Goal: Task Accomplishment & Management: Manage account settings

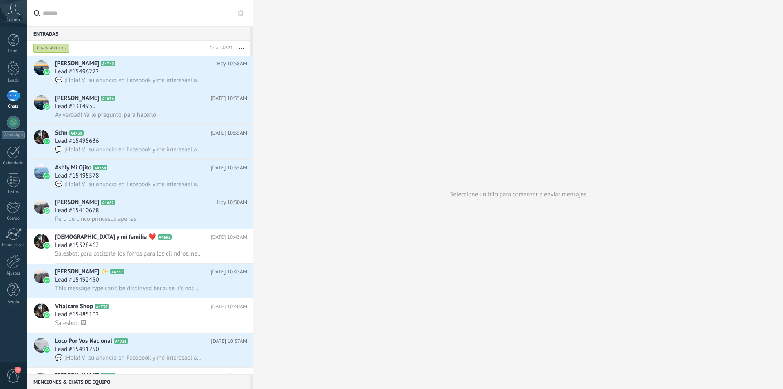
scroll to position [12, 0]
click at [16, 75] on div at bounding box center [13, 67] width 12 height 15
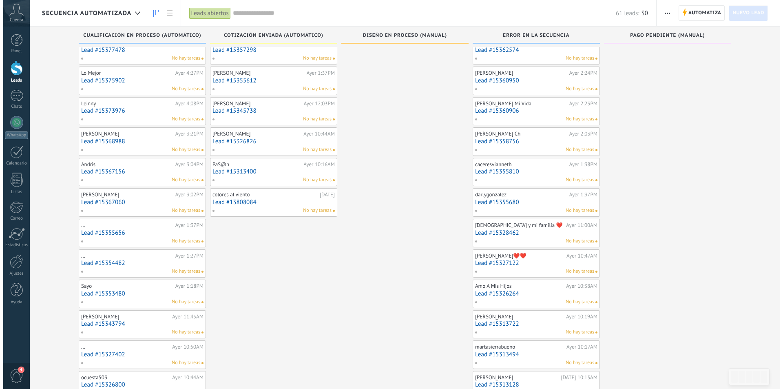
scroll to position [414, 0]
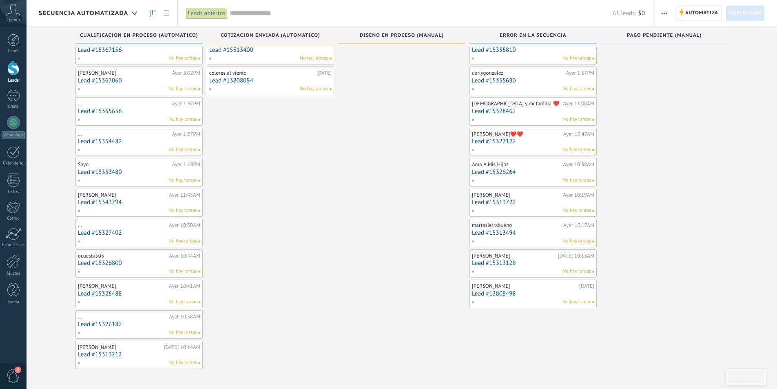
click at [543, 261] on link "Lead #15313128" at bounding box center [533, 262] width 122 height 7
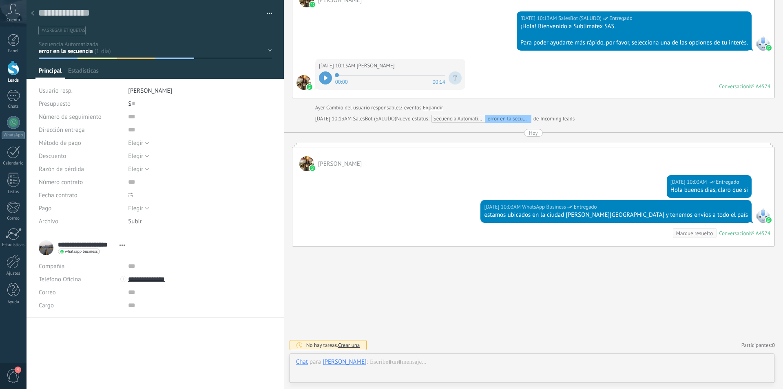
scroll to position [12, 0]
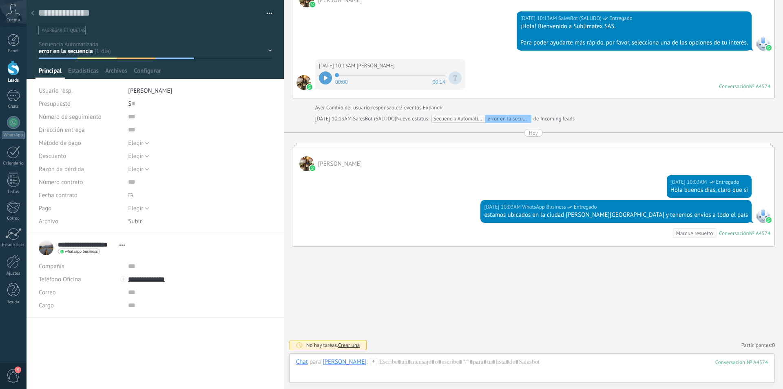
click at [32, 11] on icon at bounding box center [32, 13] width 3 height 5
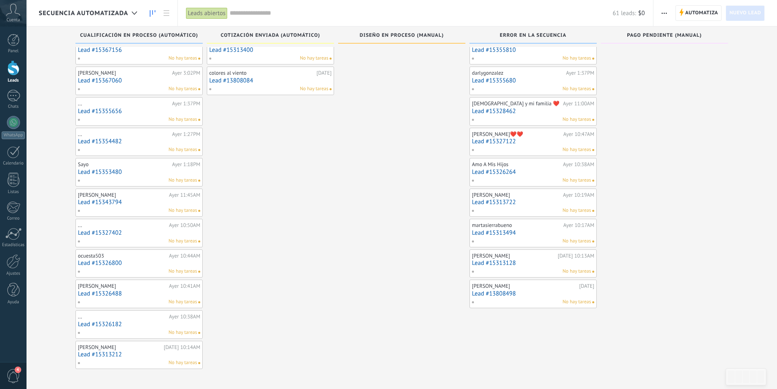
click at [539, 230] on link "Lead #15313494" at bounding box center [533, 232] width 122 height 7
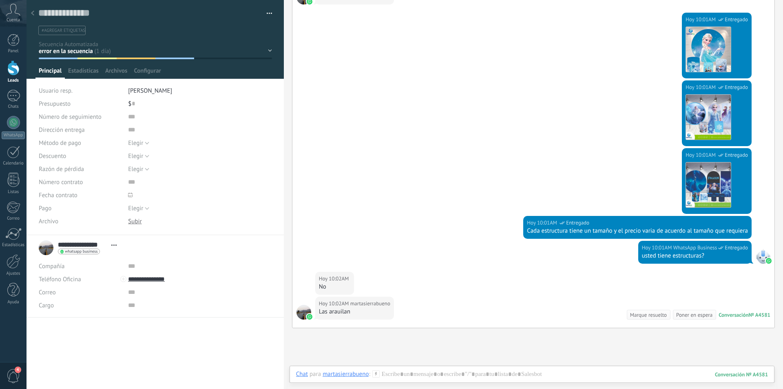
scroll to position [679, 0]
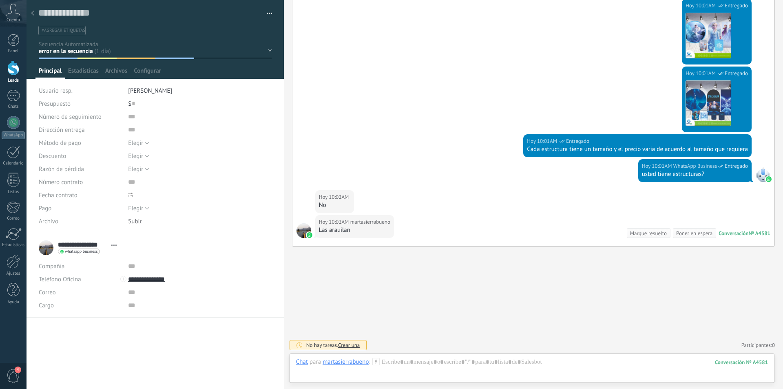
click at [34, 14] on div at bounding box center [32, 14] width 11 height 16
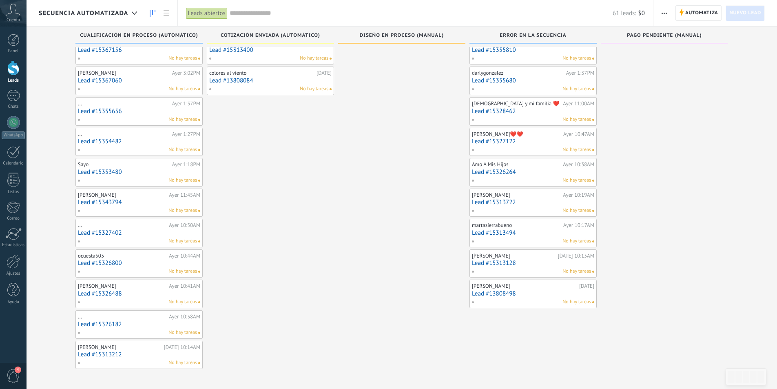
click at [536, 201] on link "Lead #15313722" at bounding box center [533, 202] width 122 height 7
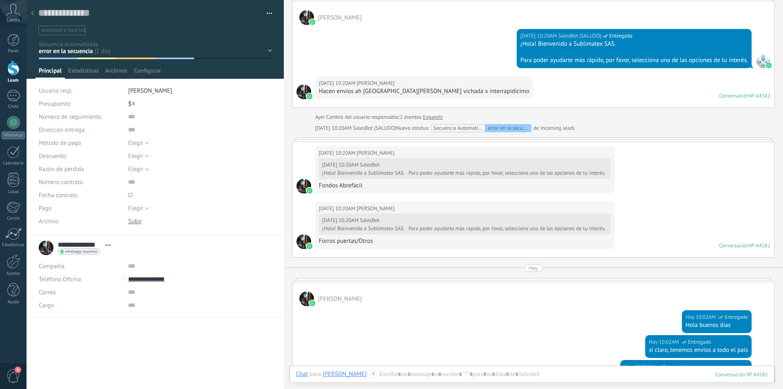
scroll to position [257, 0]
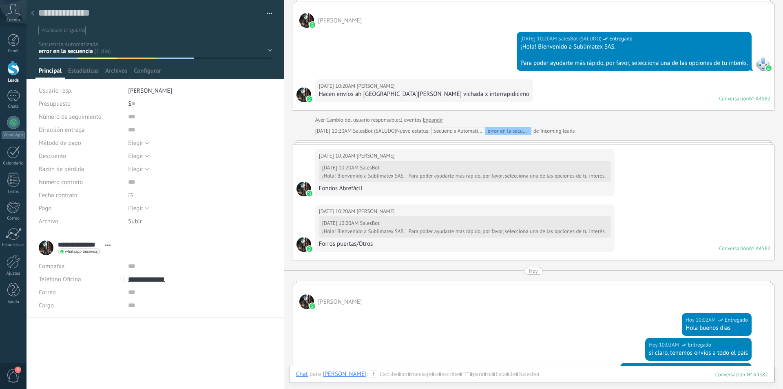
click at [33, 14] on use at bounding box center [32, 13] width 3 height 5
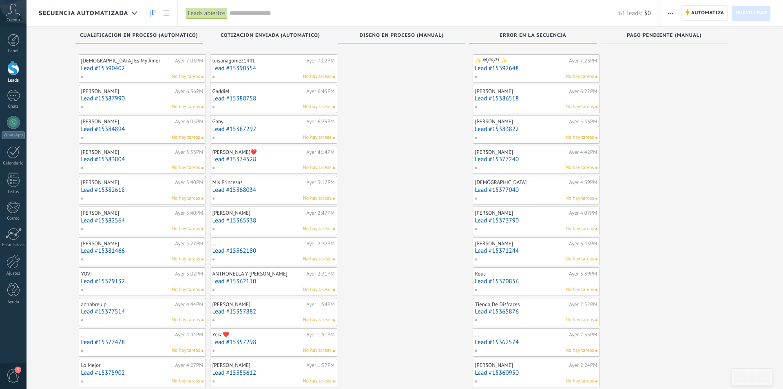
scroll to position [414, 0]
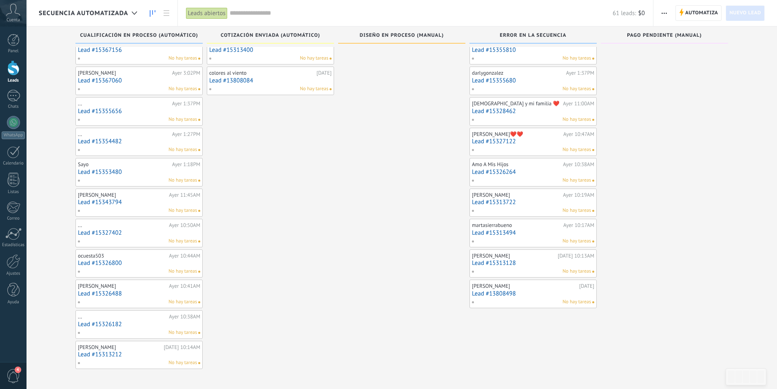
click at [533, 178] on div "No hay tareas" at bounding box center [532, 180] width 120 height 7
click at [533, 173] on link "Lead #15326264" at bounding box center [533, 171] width 122 height 7
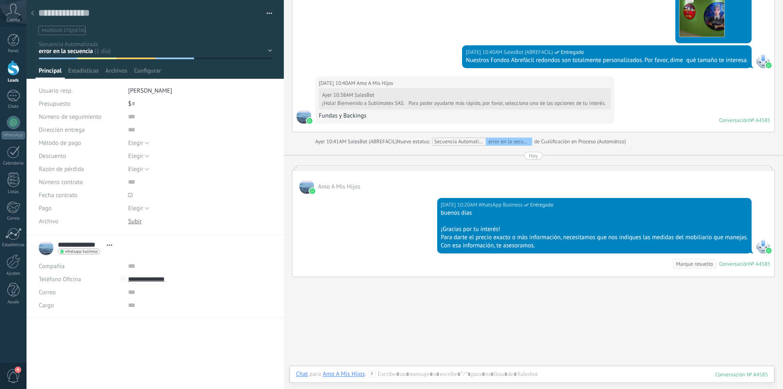
scroll to position [605, 0]
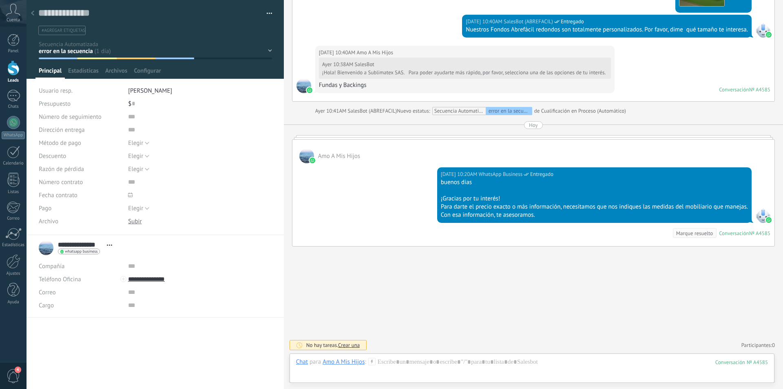
click at [31, 11] on icon at bounding box center [32, 13] width 3 height 5
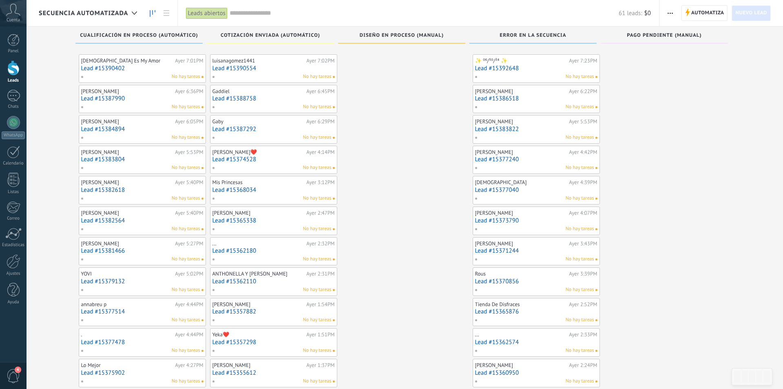
scroll to position [414, 0]
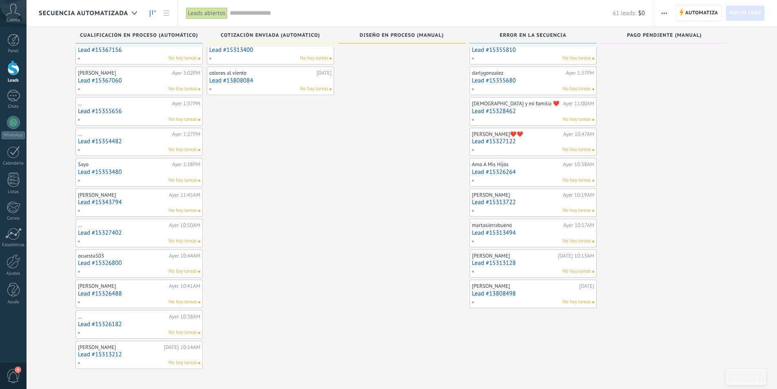
click at [529, 140] on link "Lead #15327122" at bounding box center [533, 141] width 122 height 7
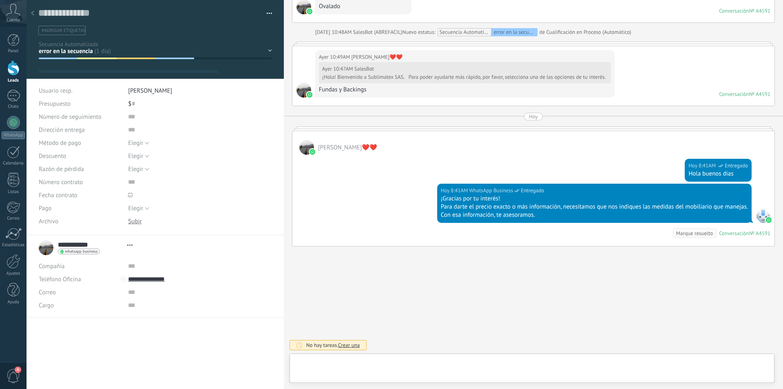
scroll to position [12, 0]
click at [32, 14] on icon at bounding box center [32, 13] width 3 height 5
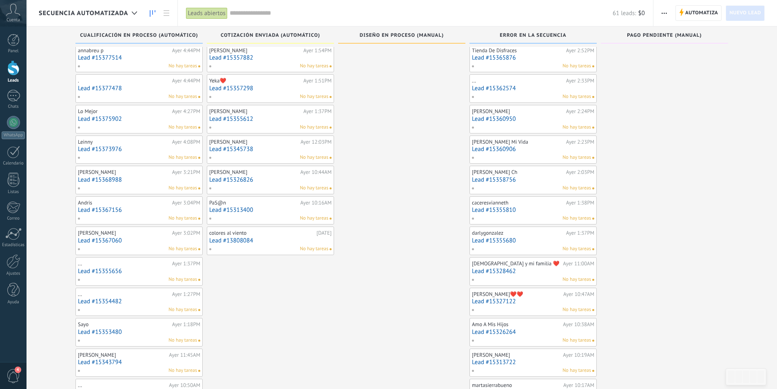
scroll to position [250, 0]
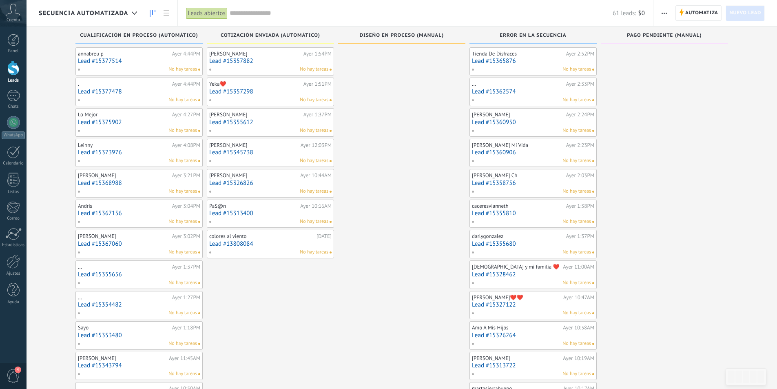
click at [538, 272] on link "Lead #15328462" at bounding box center [533, 274] width 122 height 7
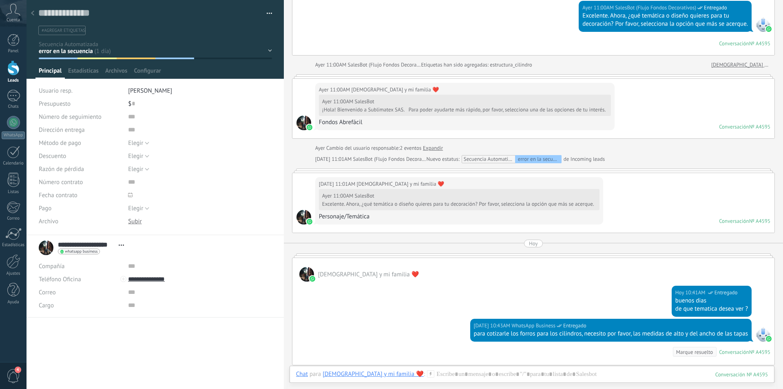
scroll to position [474, 0]
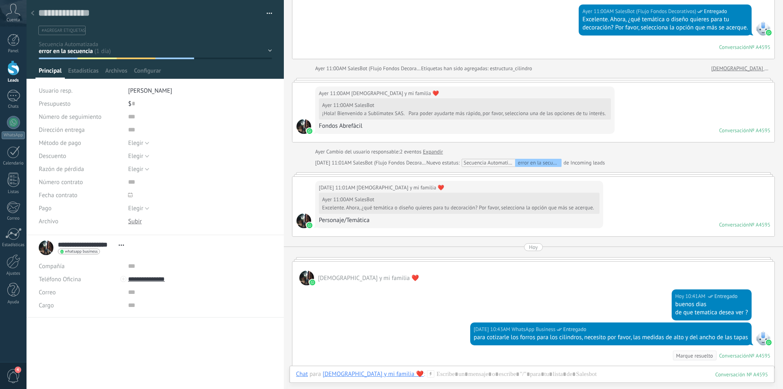
click at [35, 15] on div at bounding box center [32, 14] width 11 height 16
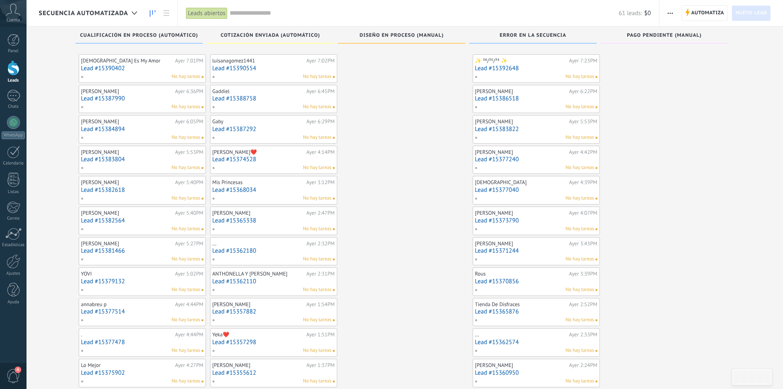
scroll to position [250, 0]
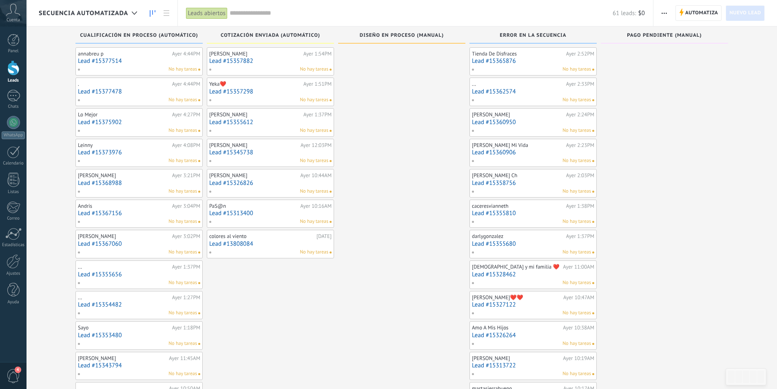
click at [544, 241] on link "Lead #15355680" at bounding box center [533, 243] width 122 height 7
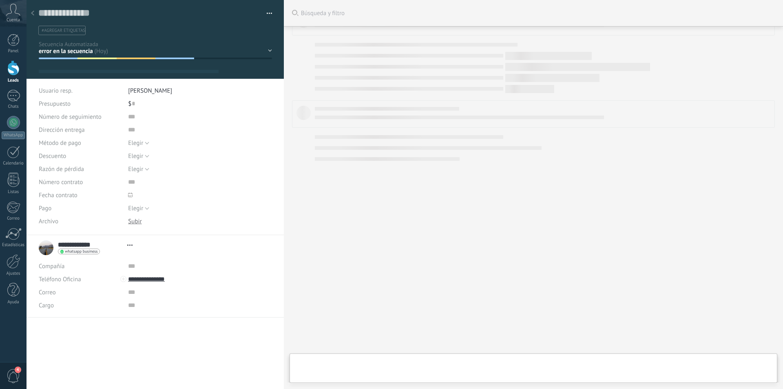
scroll to position [12, 0]
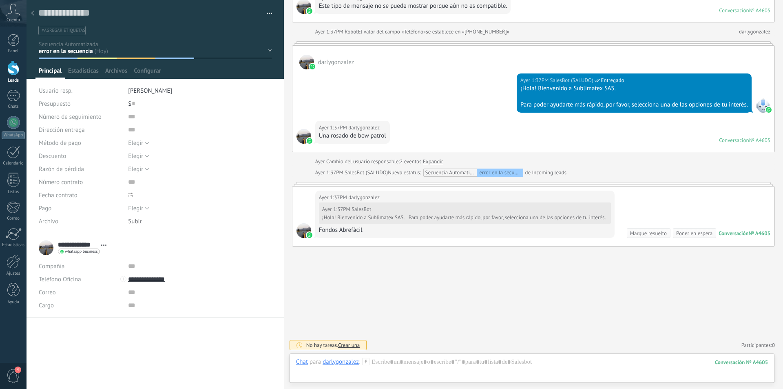
click at [32, 14] on icon at bounding box center [32, 13] width 3 height 5
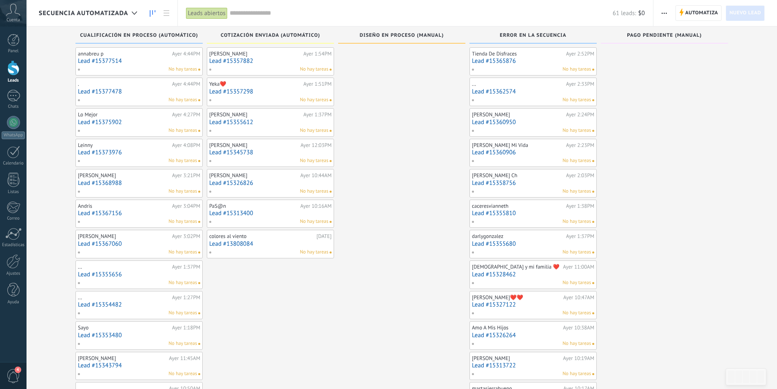
click at [544, 213] on link "Lead #15355810" at bounding box center [533, 213] width 122 height 7
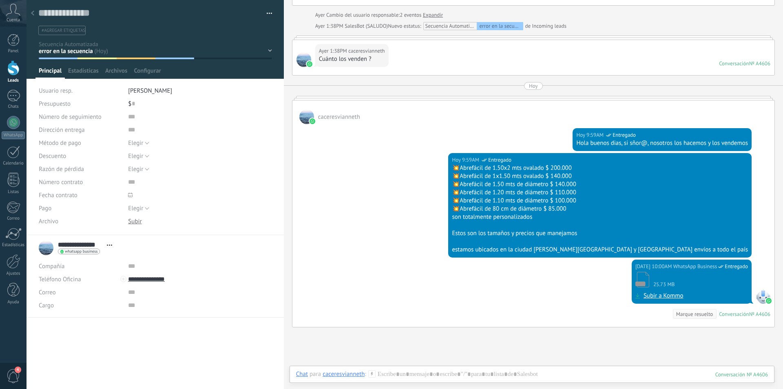
scroll to position [361, 0]
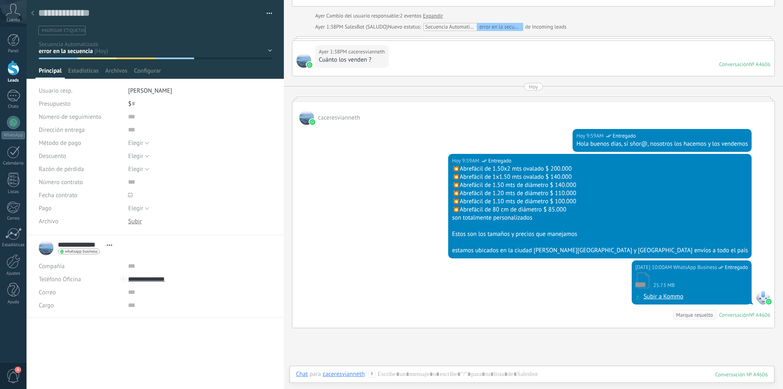
click at [34, 10] on div at bounding box center [32, 14] width 11 height 16
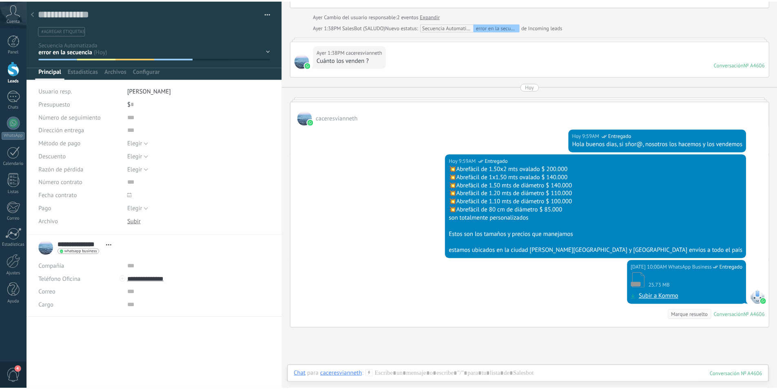
scroll to position [250, 0]
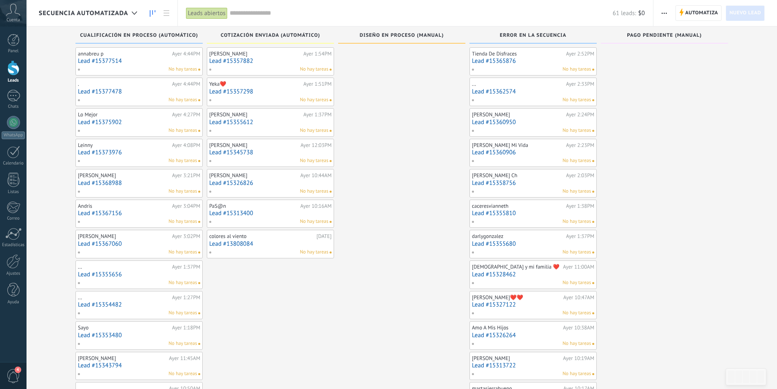
click at [532, 184] on link "Lead #15358756" at bounding box center [533, 182] width 122 height 7
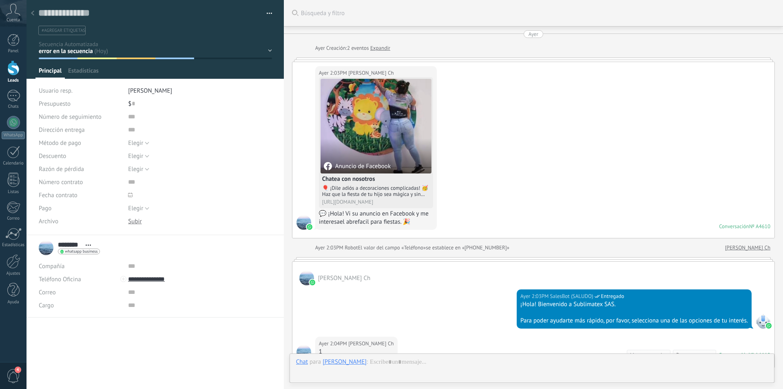
scroll to position [146, 0]
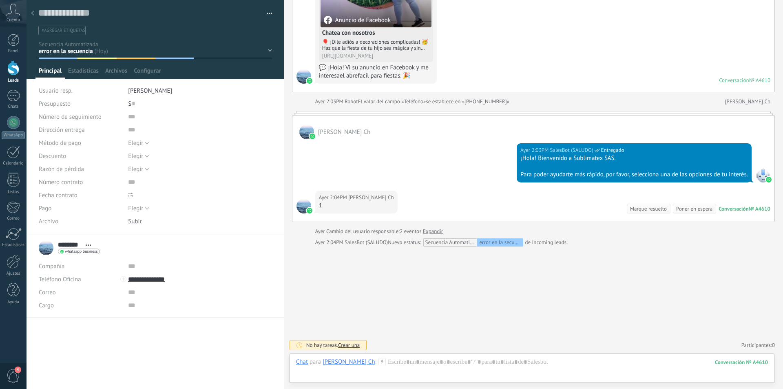
click at [34, 13] on icon at bounding box center [32, 13] width 3 height 5
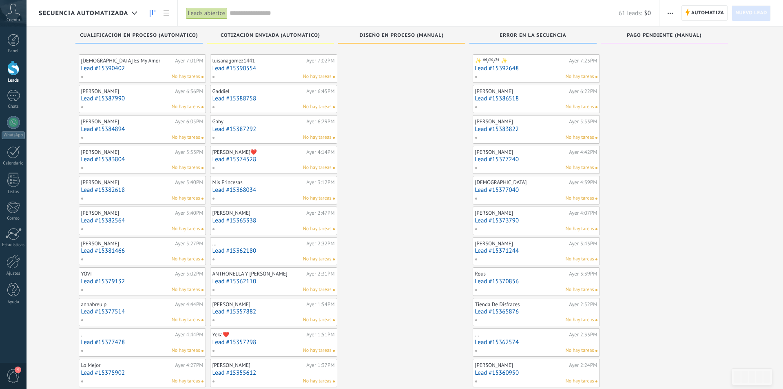
scroll to position [250, 0]
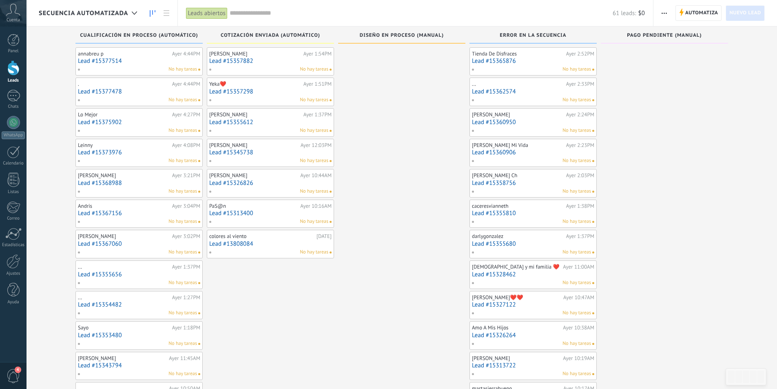
click at [541, 150] on link "Lead #15360906" at bounding box center [533, 152] width 122 height 7
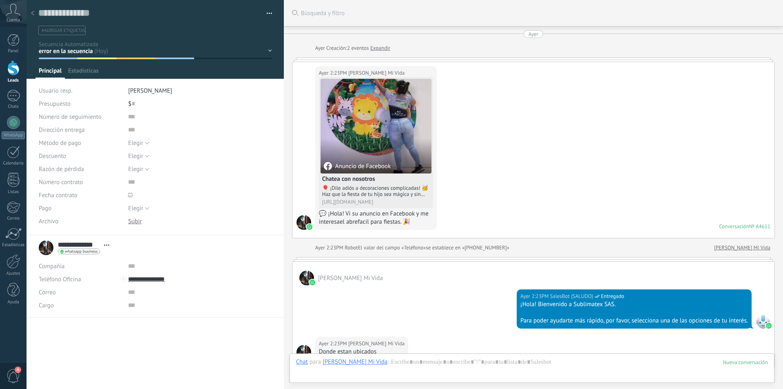
scroll to position [671, 0]
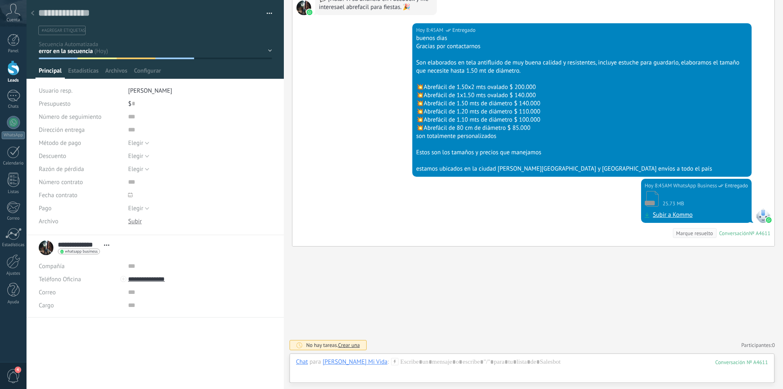
click at [33, 16] on div at bounding box center [32, 14] width 11 height 16
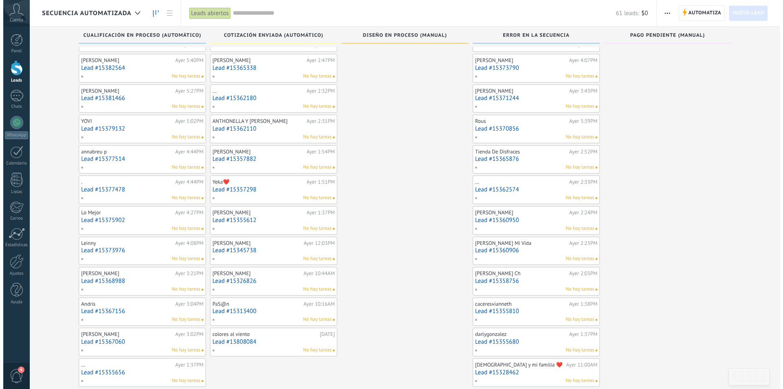
scroll to position [128, 0]
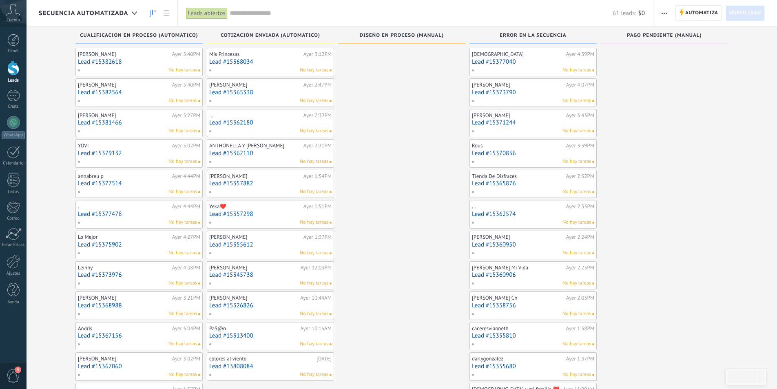
click at [543, 242] on link "Lead #15360950" at bounding box center [533, 244] width 122 height 7
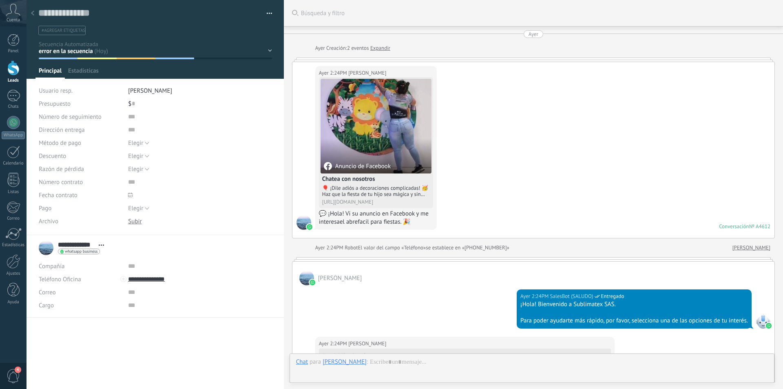
scroll to position [474, 0]
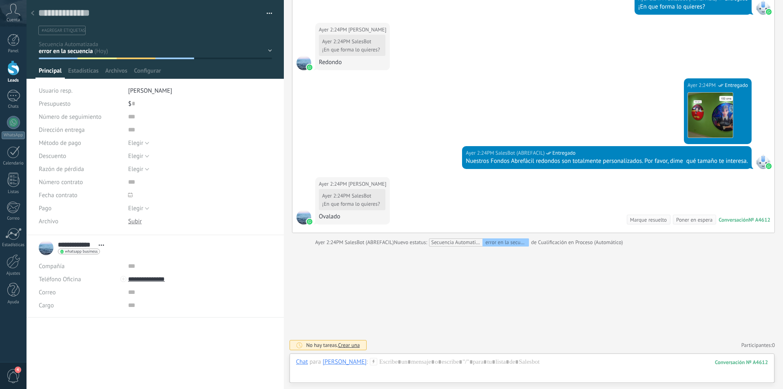
click at [31, 12] on icon at bounding box center [32, 13] width 3 height 5
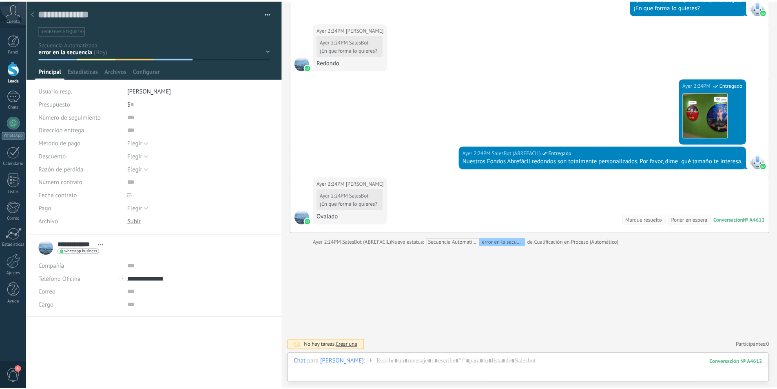
scroll to position [128, 0]
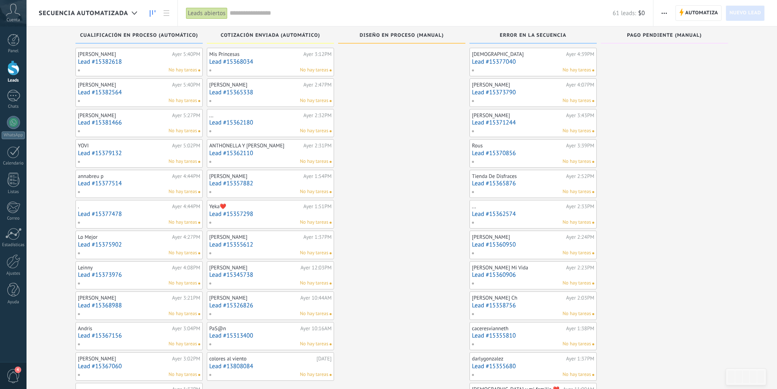
click at [540, 214] on link "Lead #15362574" at bounding box center [533, 213] width 122 height 7
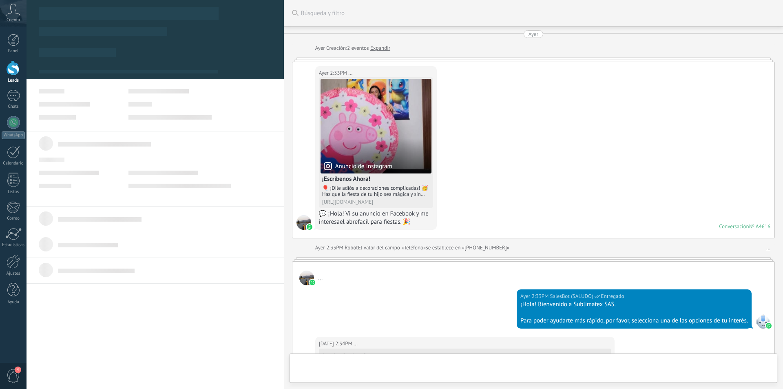
scroll to position [516, 0]
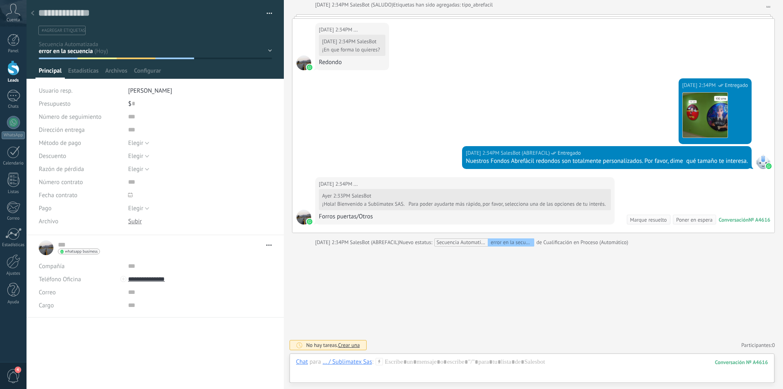
click at [33, 15] on use at bounding box center [32, 13] width 3 height 5
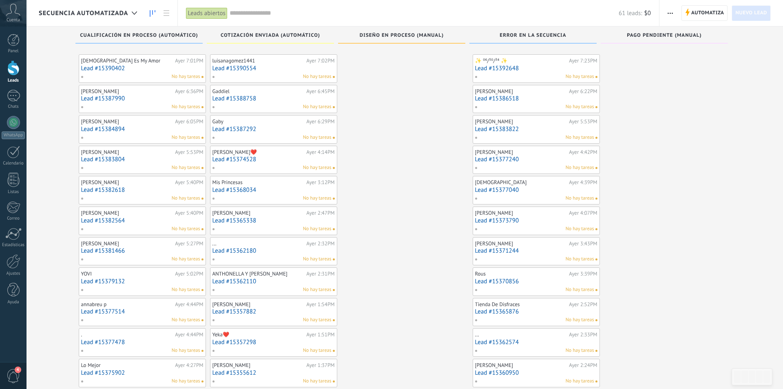
scroll to position [128, 0]
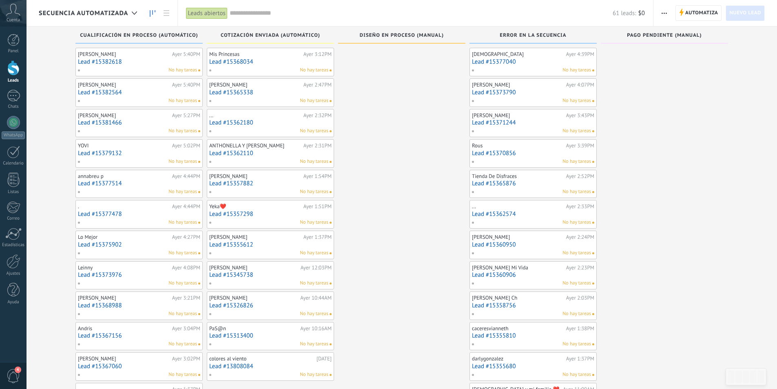
click at [547, 181] on link "Lead #15365876" at bounding box center [533, 183] width 122 height 7
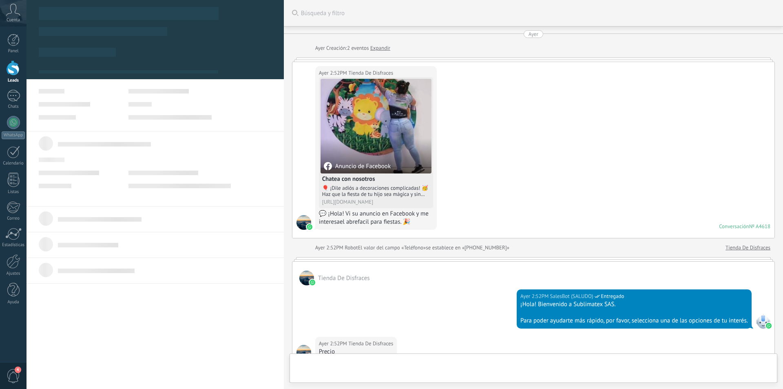
scroll to position [441, 0]
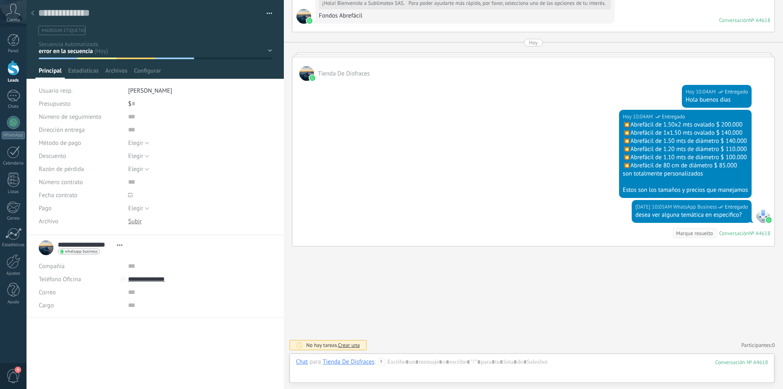
click at [34, 16] on div at bounding box center [32, 14] width 11 height 16
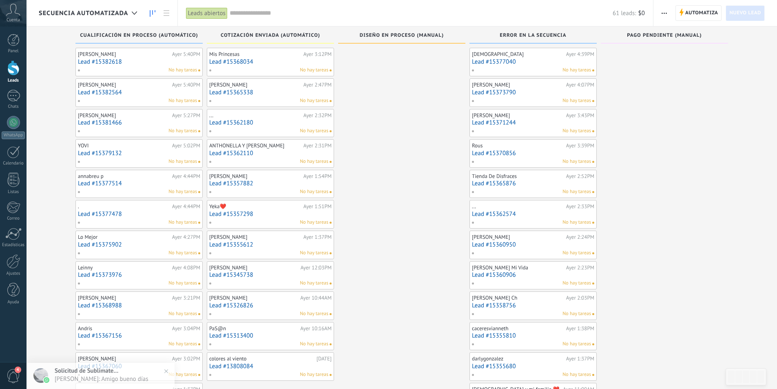
click at [531, 155] on link "Lead #15370856" at bounding box center [533, 153] width 122 height 7
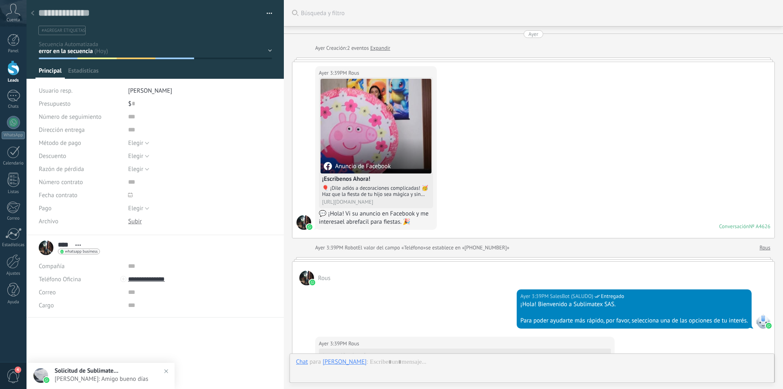
scroll to position [481, 0]
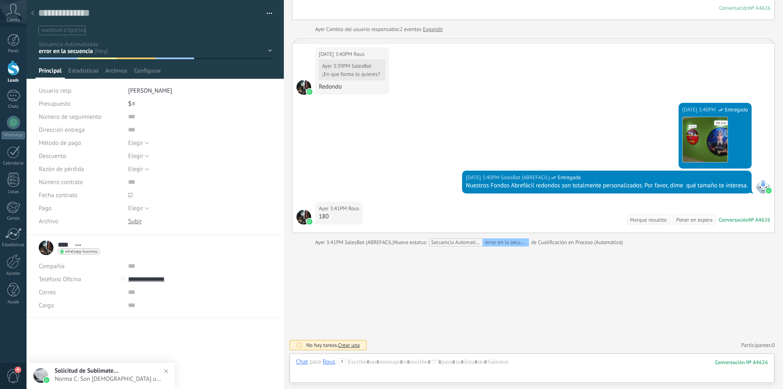
drag, startPoint x: 31, startPoint y: 14, endPoint x: 133, endPoint y: 64, distance: 113.5
click at [31, 14] on use at bounding box center [32, 13] width 3 height 5
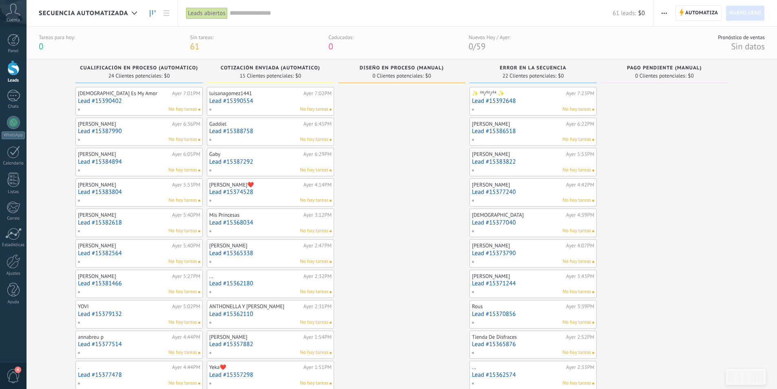
click at [549, 282] on link "Lead #15371244" at bounding box center [533, 283] width 122 height 7
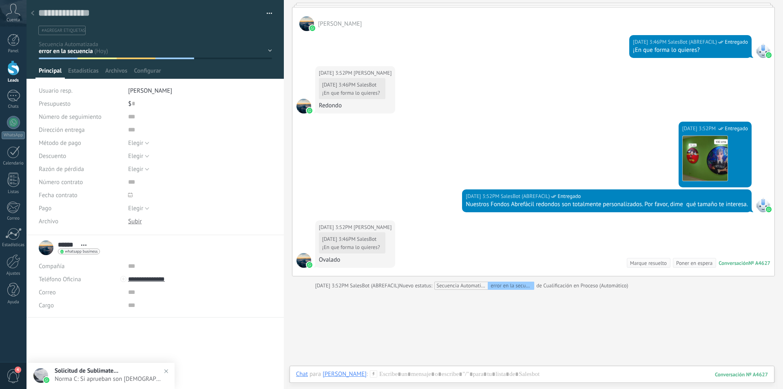
scroll to position [433, 0]
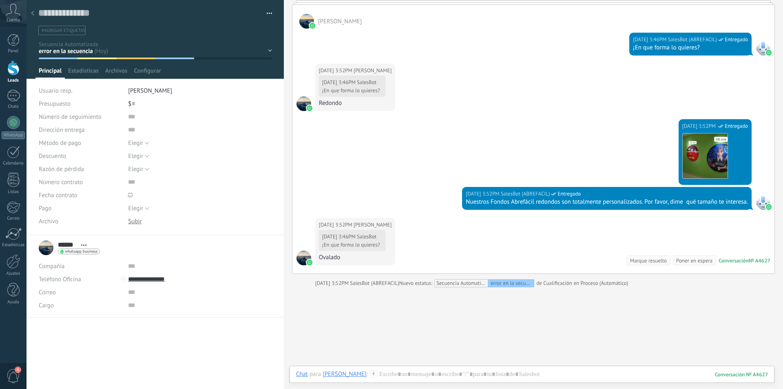
drag, startPoint x: 34, startPoint y: 15, endPoint x: 50, endPoint y: 37, distance: 27.7
click at [34, 15] on icon at bounding box center [32, 13] width 3 height 5
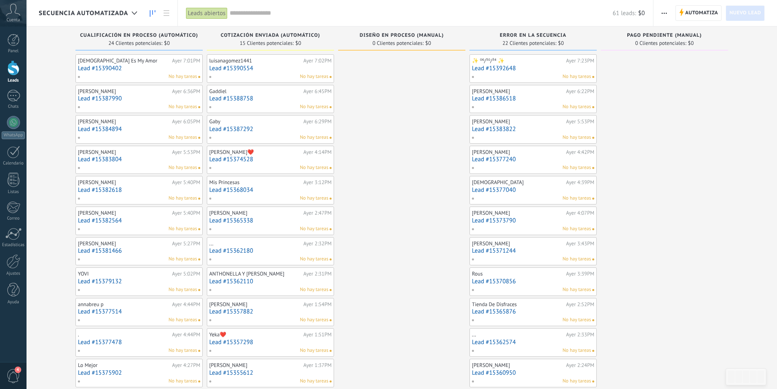
click at [536, 223] on link "Lead #15373790" at bounding box center [533, 220] width 122 height 7
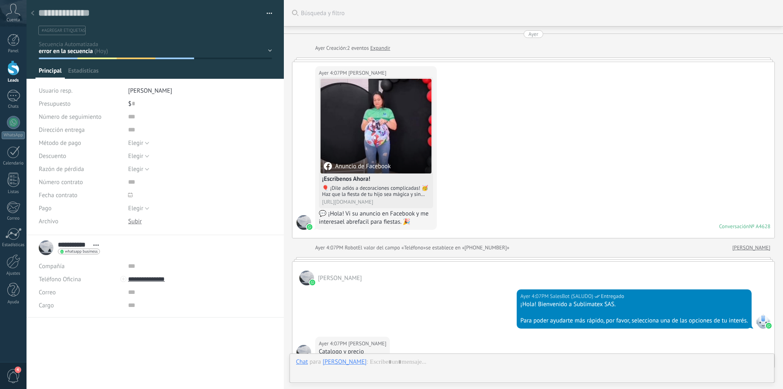
scroll to position [216, 0]
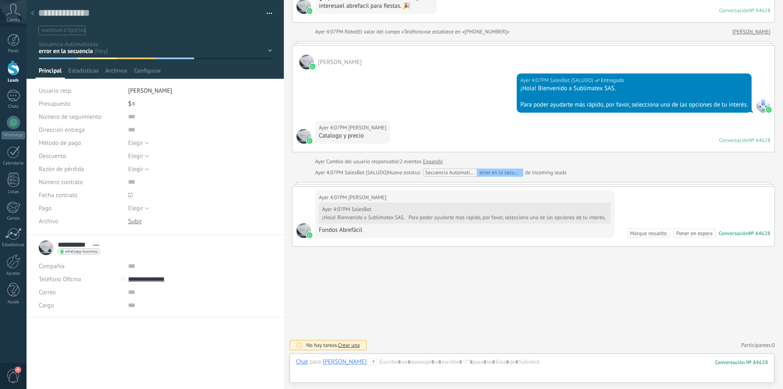
click at [33, 11] on icon at bounding box center [32, 13] width 3 height 5
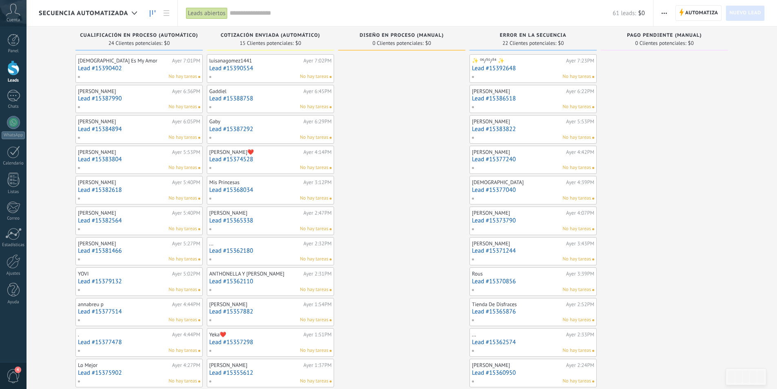
click at [537, 184] on div "[DEMOGRAPHIC_DATA]" at bounding box center [518, 182] width 92 height 7
click at [537, 186] on link "Lead #15377040" at bounding box center [533, 189] width 122 height 7
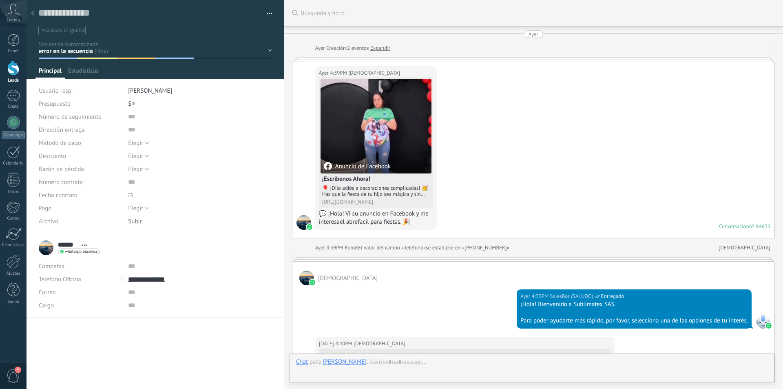
scroll to position [544, 0]
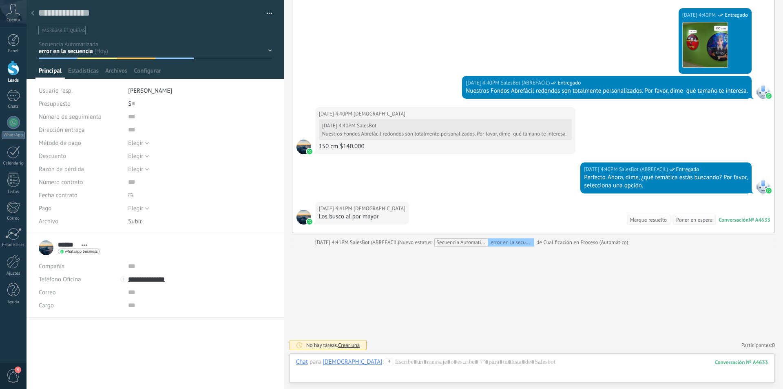
click at [33, 13] on icon at bounding box center [32, 13] width 3 height 5
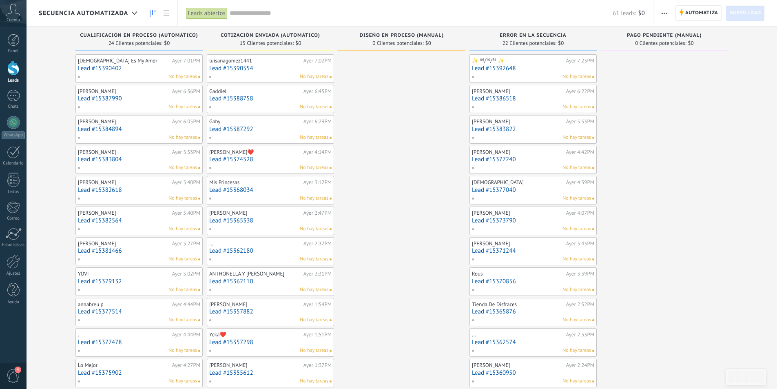
click at [547, 163] on link "Lead #15377240" at bounding box center [533, 159] width 122 height 7
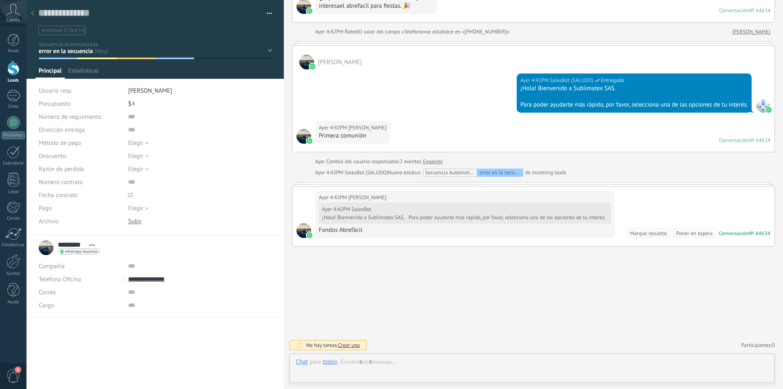
scroll to position [12, 0]
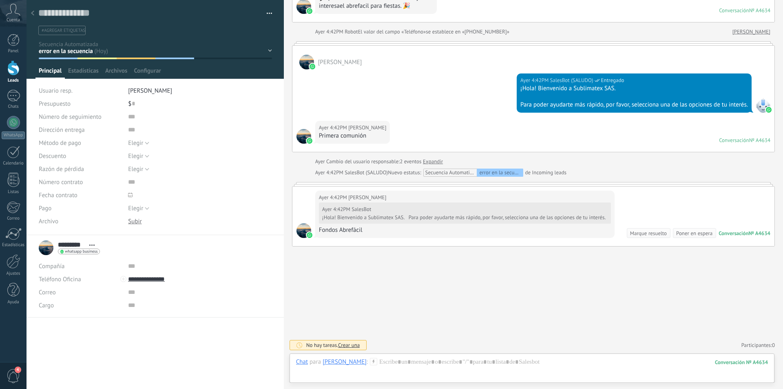
drag, startPoint x: 33, startPoint y: 12, endPoint x: 112, endPoint y: 84, distance: 106.0
click at [33, 12] on use at bounding box center [32, 13] width 3 height 5
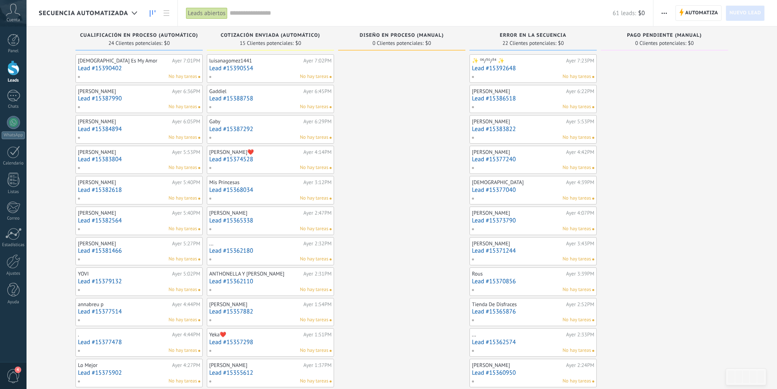
click at [539, 128] on link "Lead #15383822" at bounding box center [533, 129] width 122 height 7
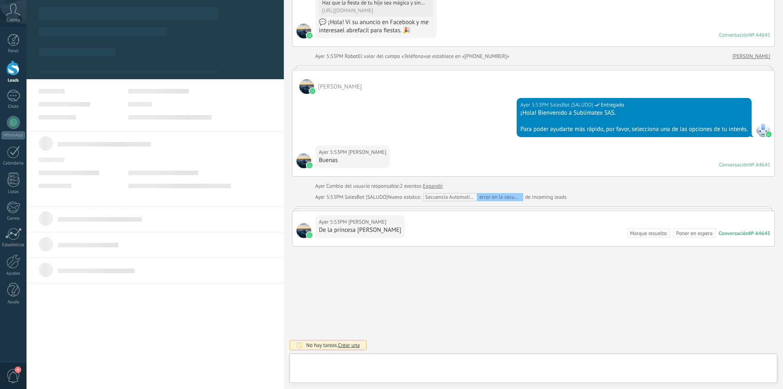
scroll to position [12, 0]
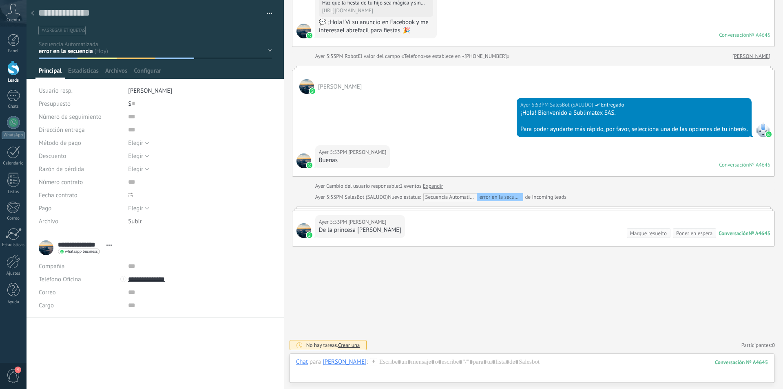
drag, startPoint x: 29, startPoint y: 13, endPoint x: 93, endPoint y: 44, distance: 70.8
click at [29, 13] on div at bounding box center [32, 14] width 11 height 16
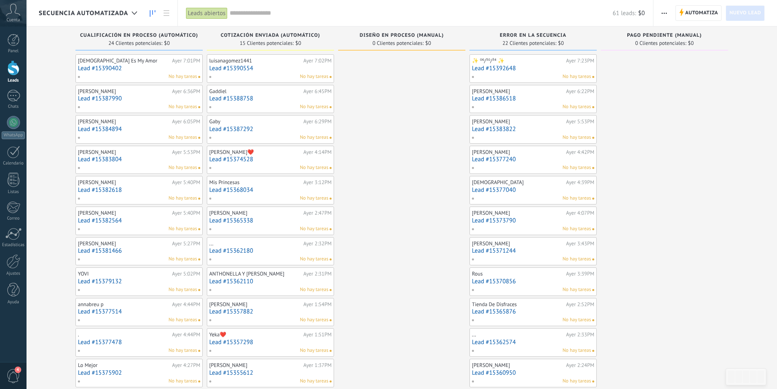
click at [544, 95] on link "Lead #15386518" at bounding box center [533, 98] width 122 height 7
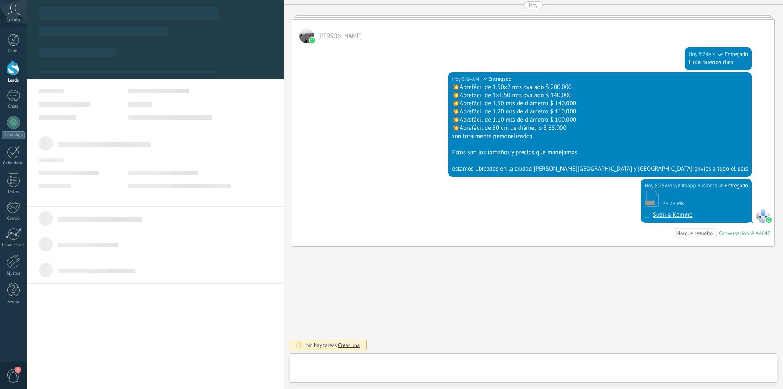
scroll to position [12, 0]
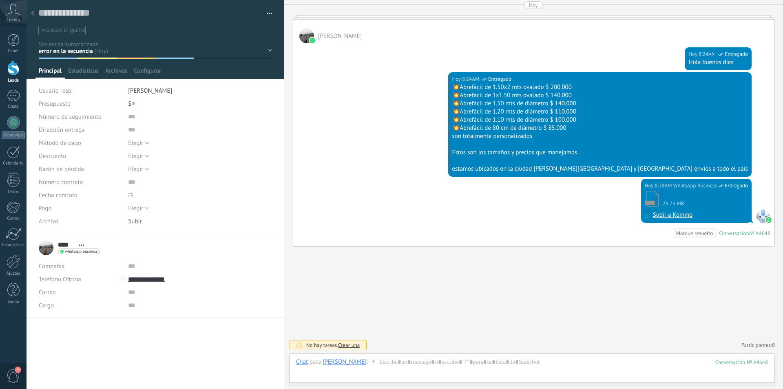
click at [34, 13] on icon at bounding box center [32, 13] width 3 height 5
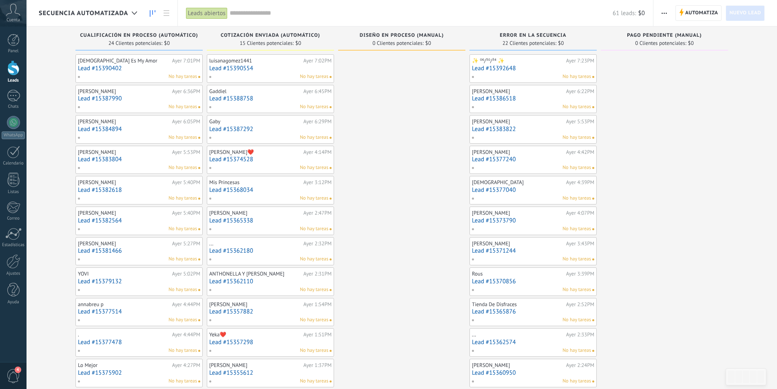
click at [543, 66] on link "Lead #15392648" at bounding box center [533, 68] width 122 height 7
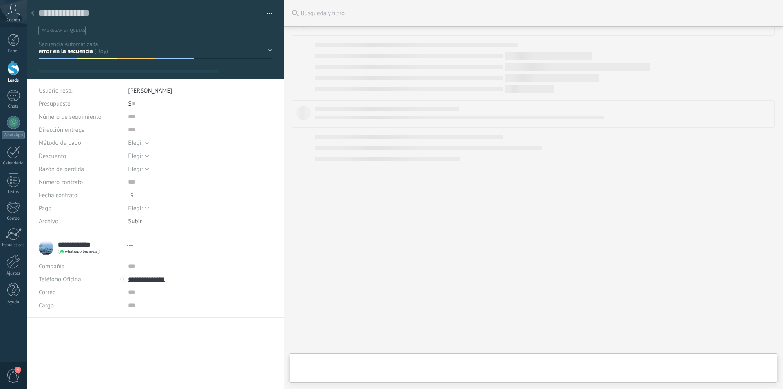
type textarea "**********"
